Goal: Information Seeking & Learning: Check status

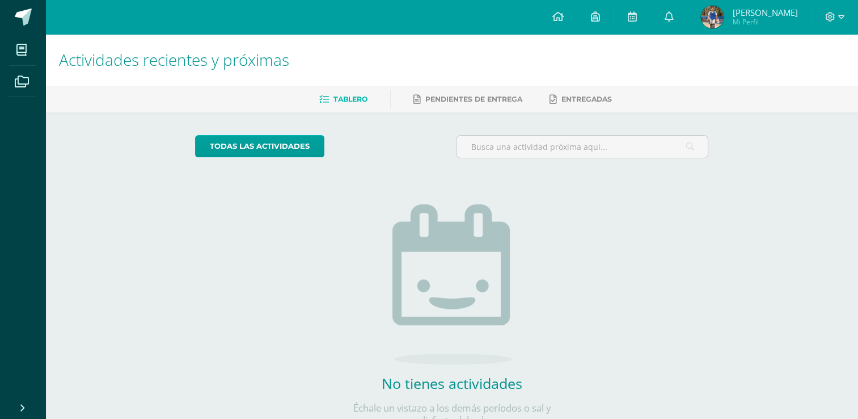
click at [760, 20] on span "Mi Perfil" at bounding box center [765, 22] width 65 height 10
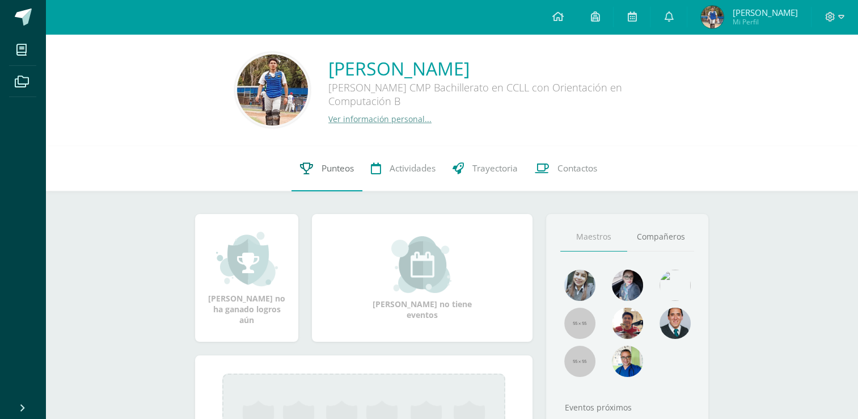
click at [340, 162] on span "Punteos" at bounding box center [338, 168] width 32 height 12
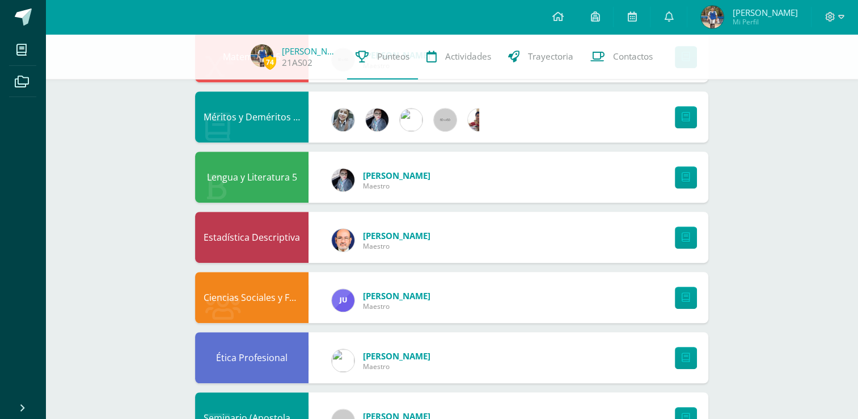
scroll to position [629, 0]
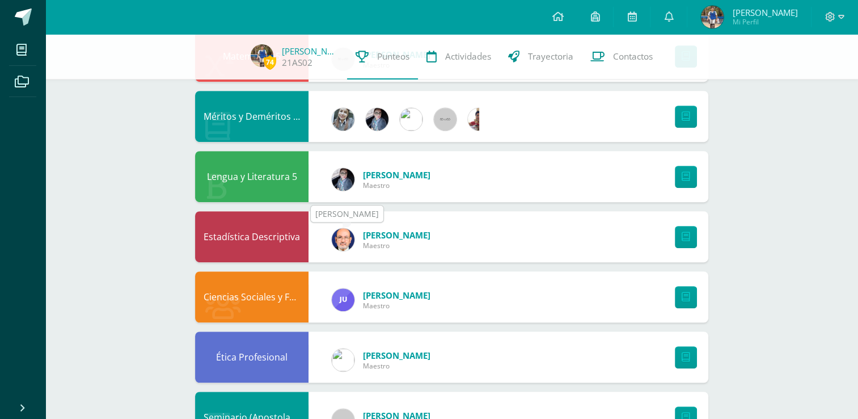
click at [347, 239] on img at bounding box center [343, 239] width 23 height 23
click at [687, 6] on link at bounding box center [669, 17] width 36 height 34
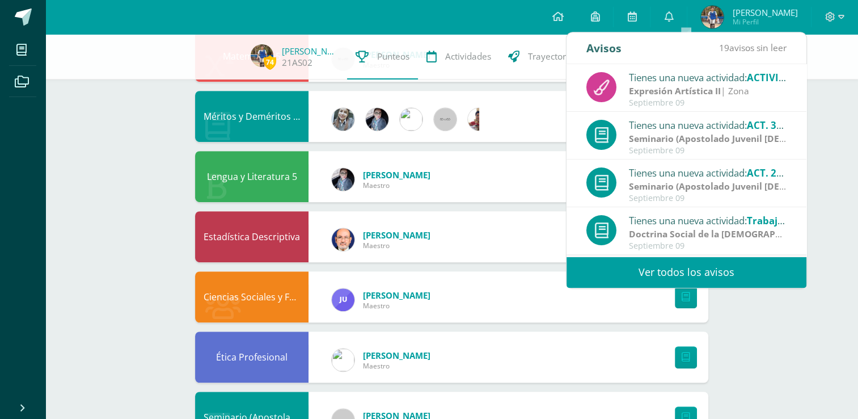
click at [662, 267] on link "Ver todos los avisos" at bounding box center [687, 271] width 240 height 31
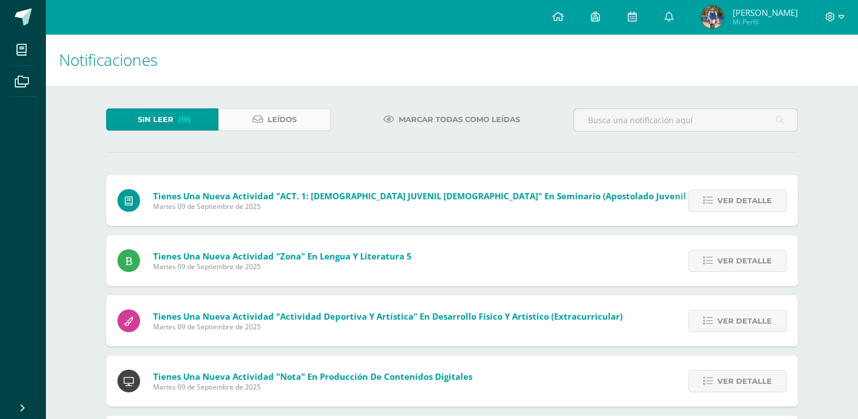
click at [300, 122] on link "Leídos" at bounding box center [274, 119] width 112 height 22
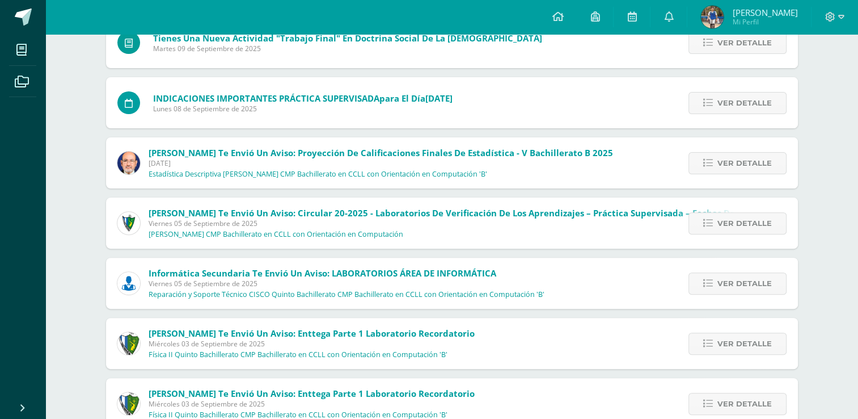
scroll to position [356, 0]
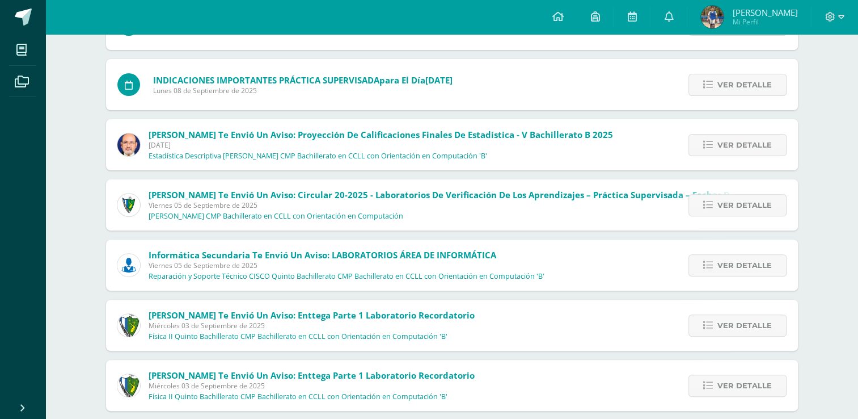
click at [131, 143] on img at bounding box center [128, 144] width 23 height 23
